Goal: Task Accomplishment & Management: Manage account settings

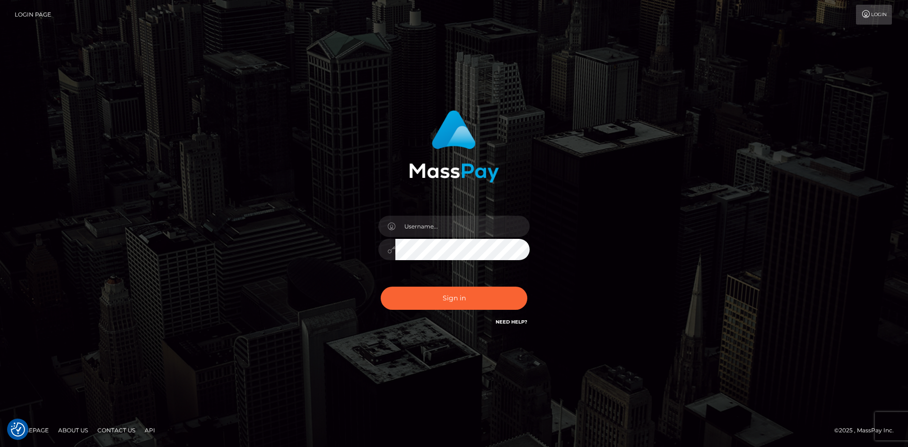
drag, startPoint x: 244, startPoint y: 164, endPoint x: 301, endPoint y: 186, distance: 61.4
click at [246, 165] on div "Sign in" at bounding box center [453, 223] width 539 height 241
click at [454, 231] on input "text" at bounding box center [462, 226] width 134 height 21
type input "[PERSON_NAME]"
click at [462, 291] on button "Sign in" at bounding box center [454, 298] width 147 height 23
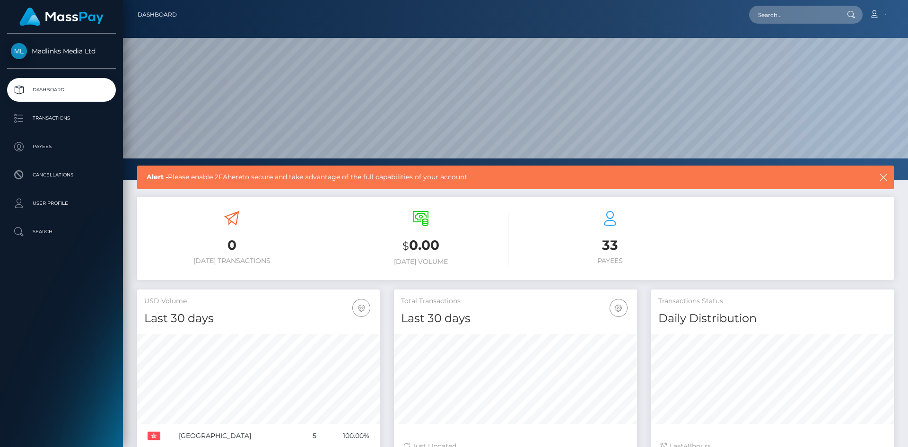
scroll to position [168, 243]
